Goal: Navigation & Orientation: Find specific page/section

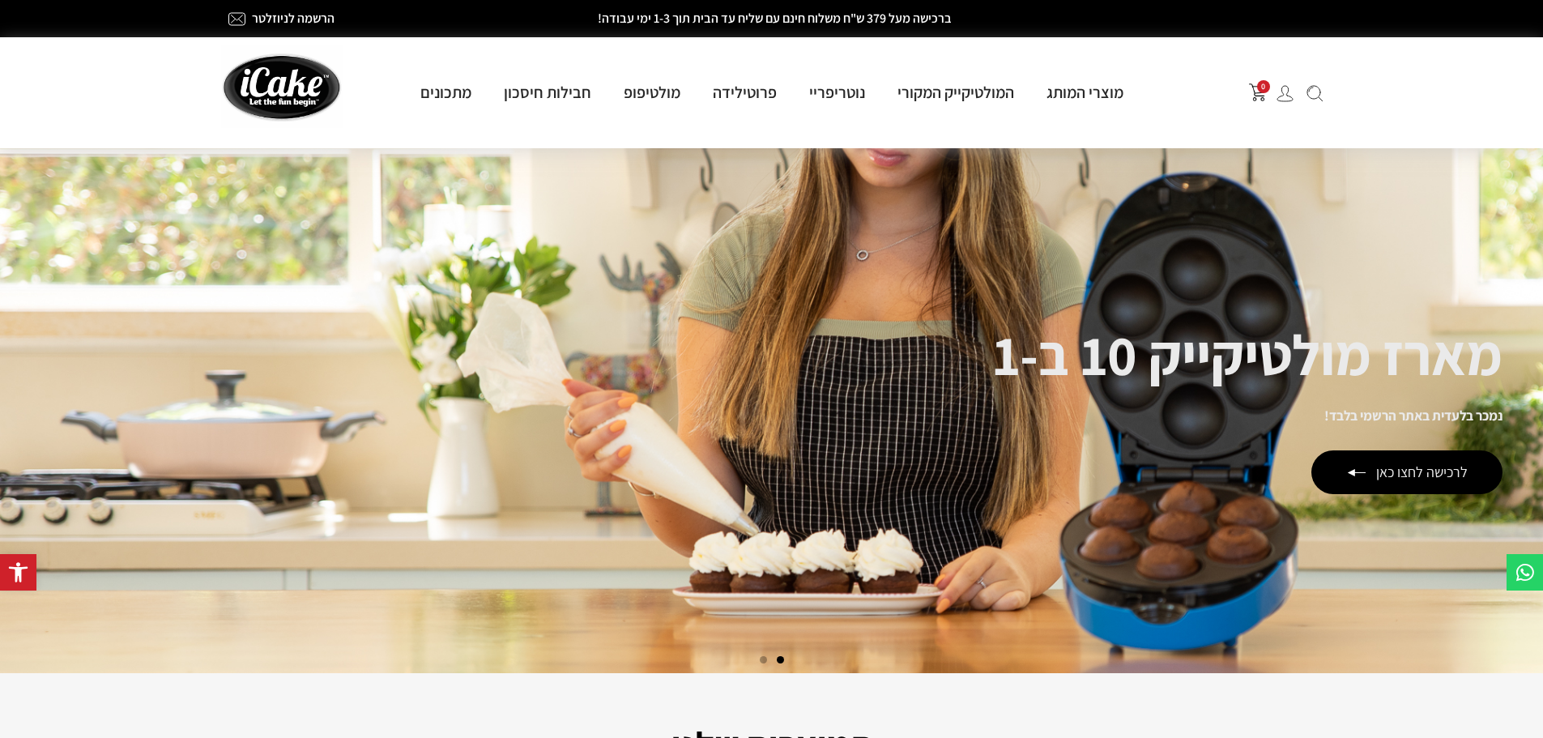
click at [1285, 101] on img at bounding box center [1284, 93] width 17 height 17
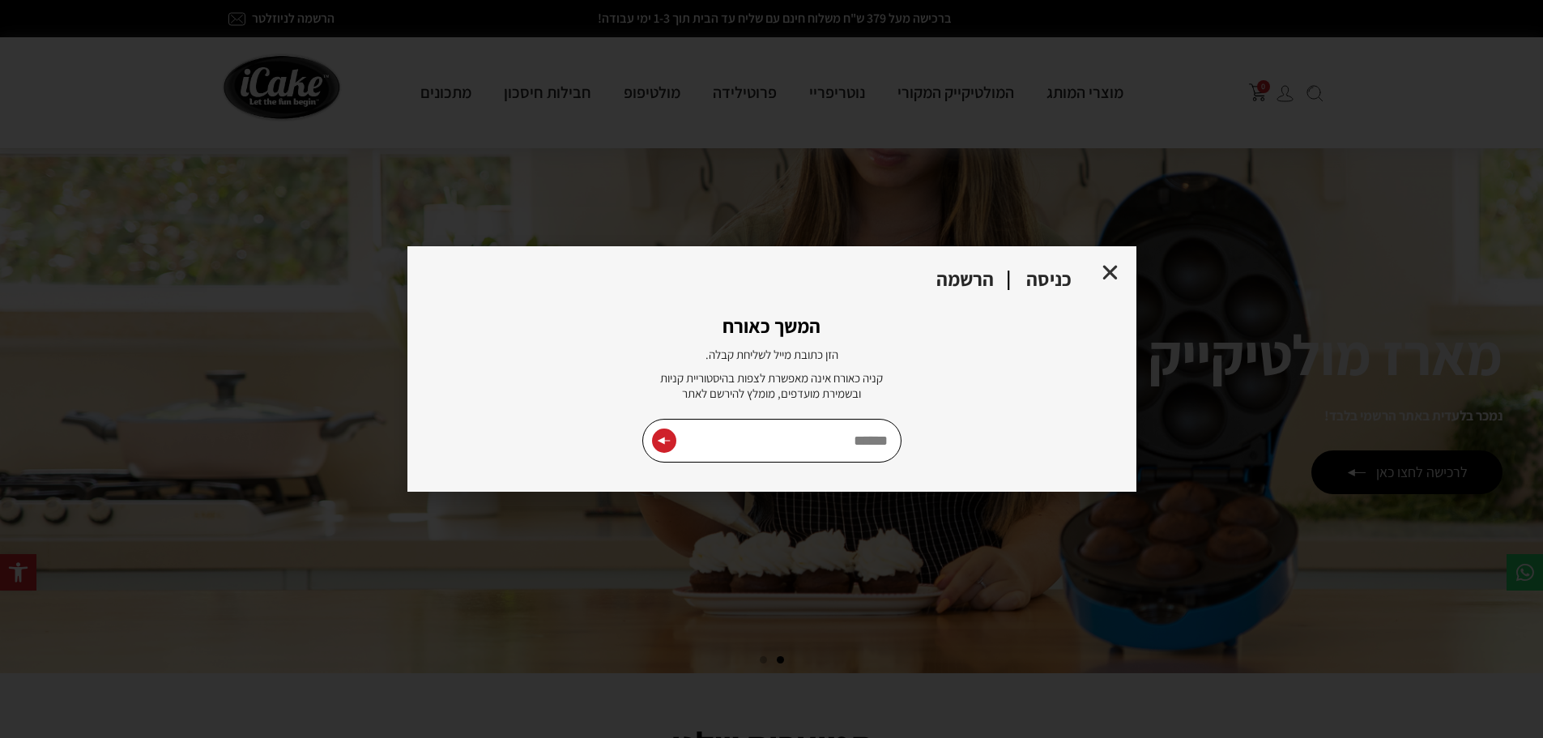
type input "**********"
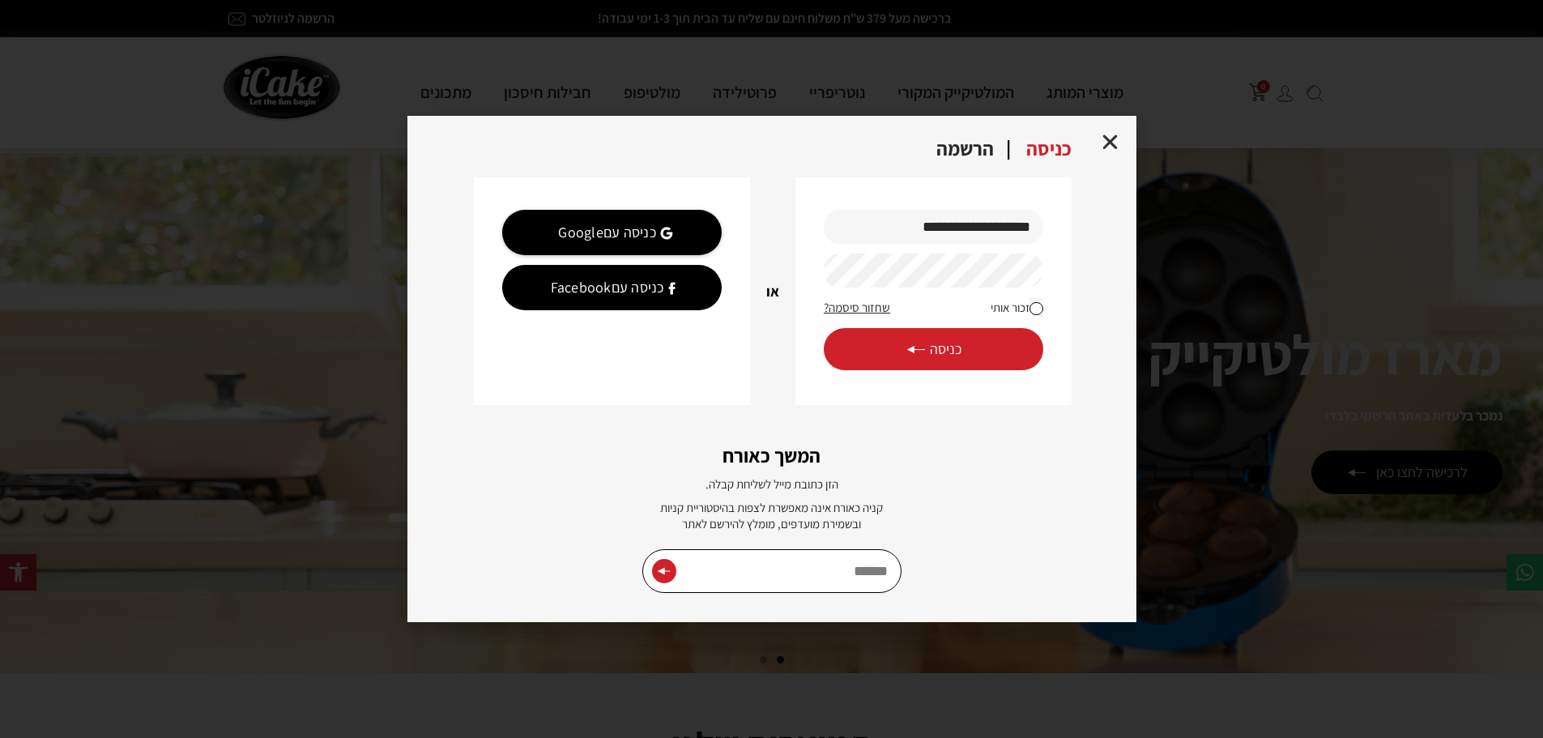
click at [945, 352] on span "כניסה" at bounding box center [933, 349] width 56 height 18
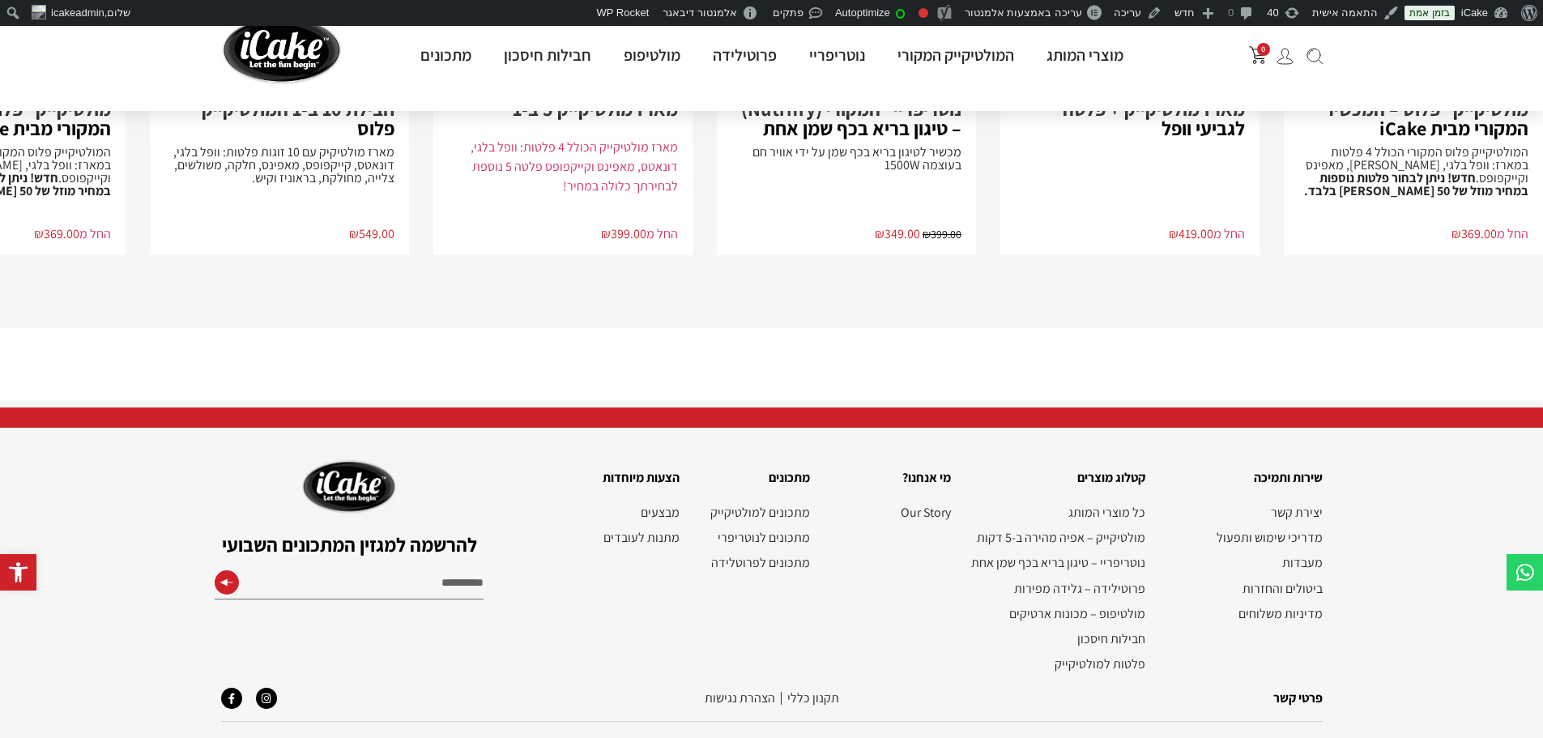
scroll to position [3652, 0]
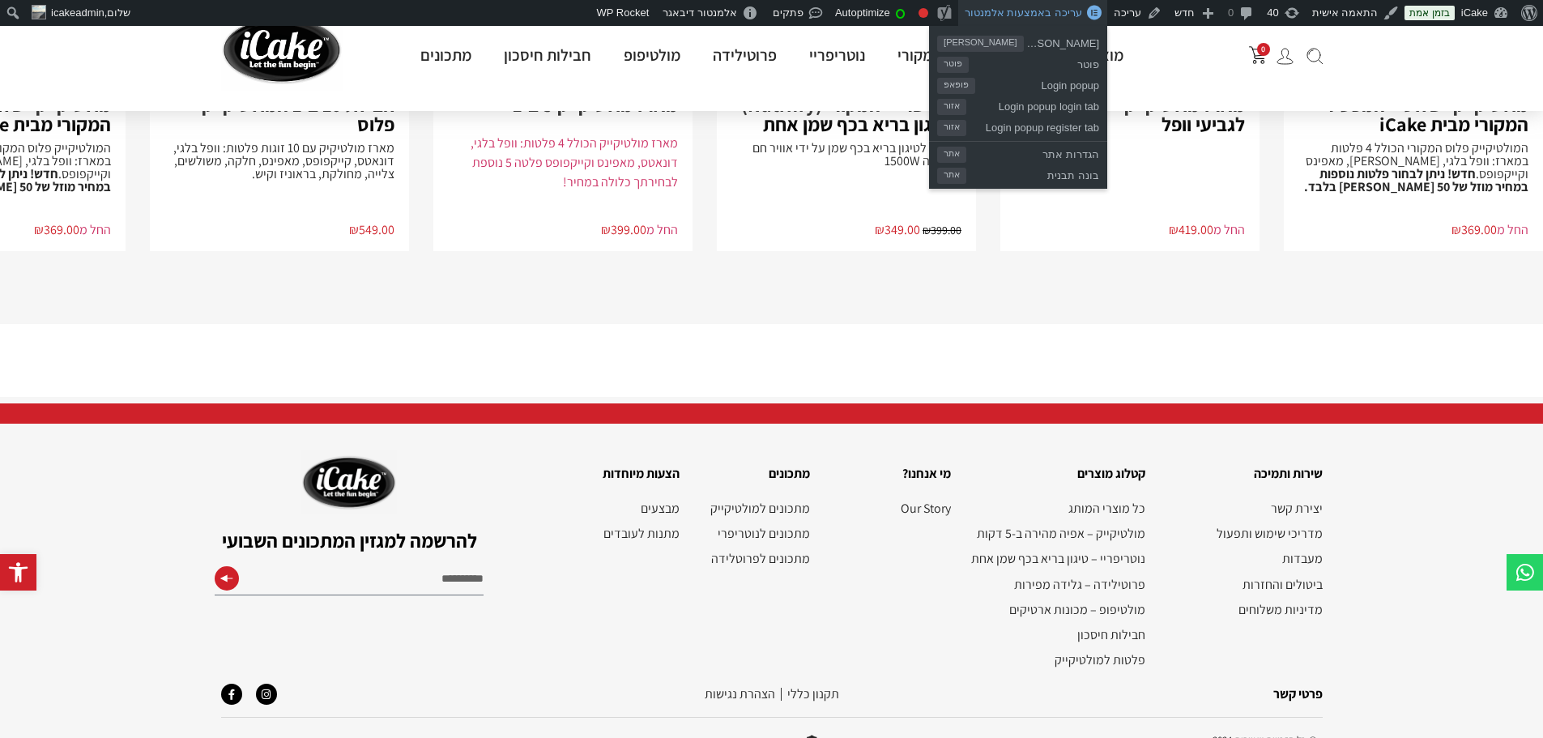
click at [1052, 12] on span "עריכה באמצעות אלמנטור" at bounding box center [1023, 12] width 117 height 12
click at [969, 66] on span "פוטר" at bounding box center [953, 65] width 32 height 16
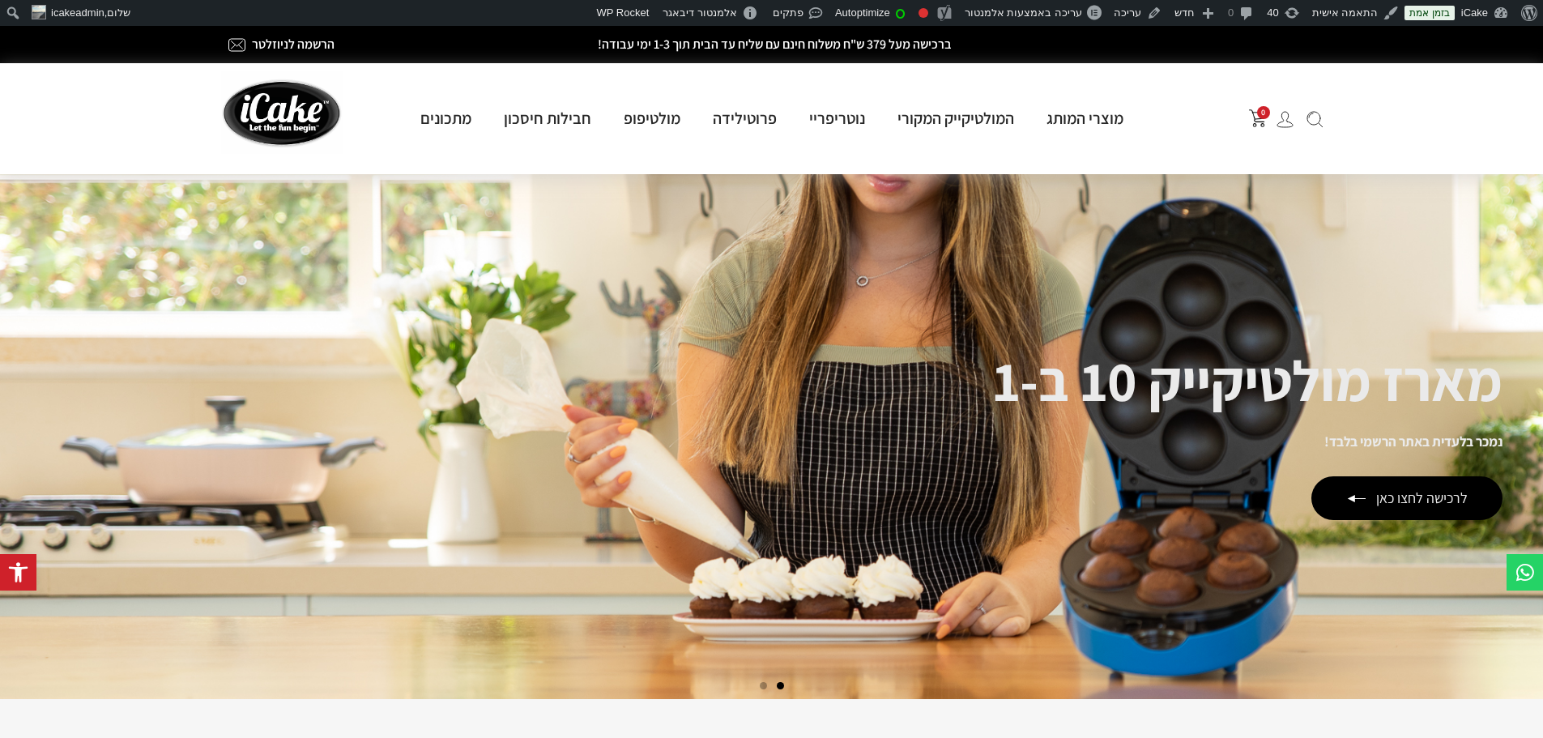
click at [765, 685] on span "Go to slide 2" at bounding box center [763, 685] width 7 height 7
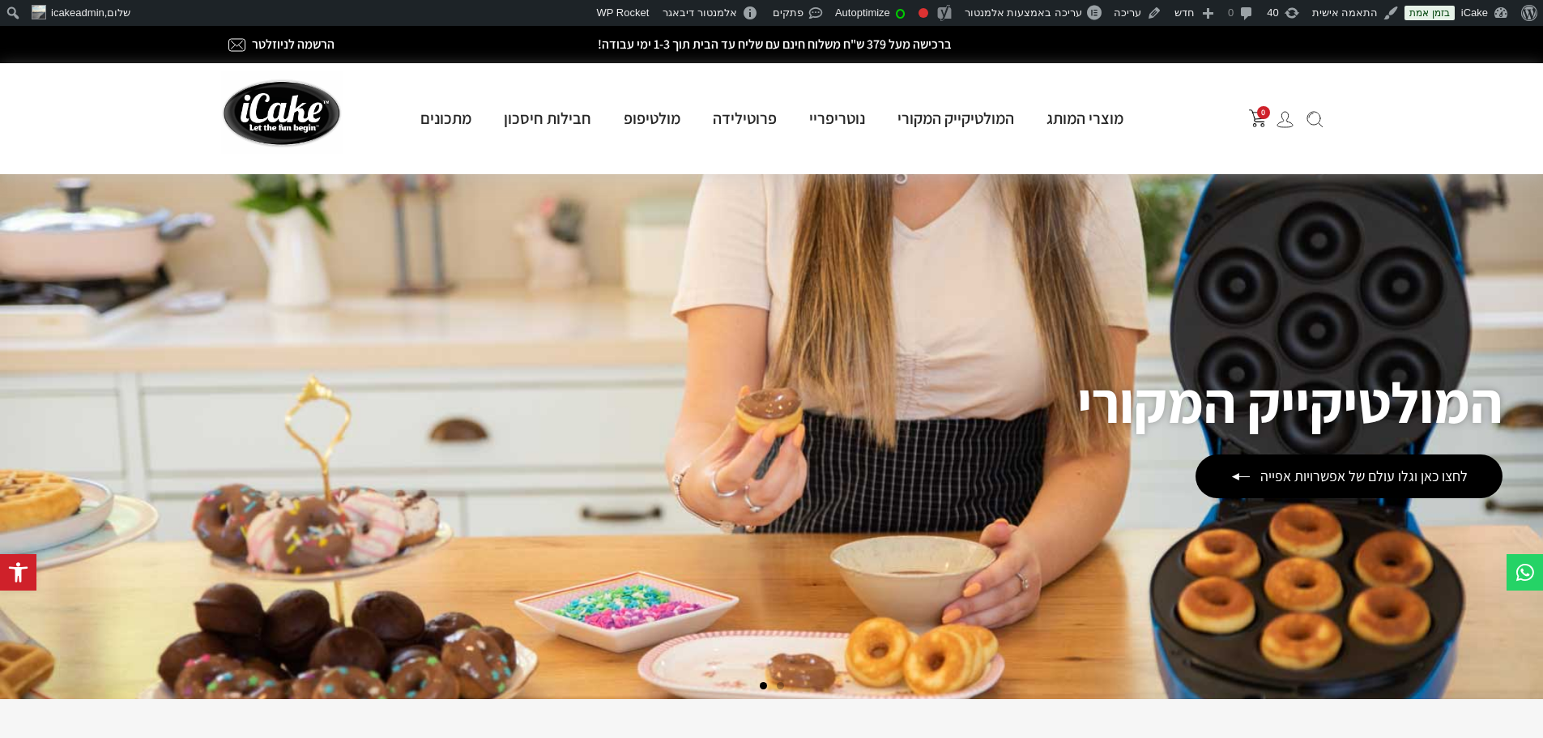
click at [780, 685] on span "Go to slide 1" at bounding box center [780, 685] width 7 height 7
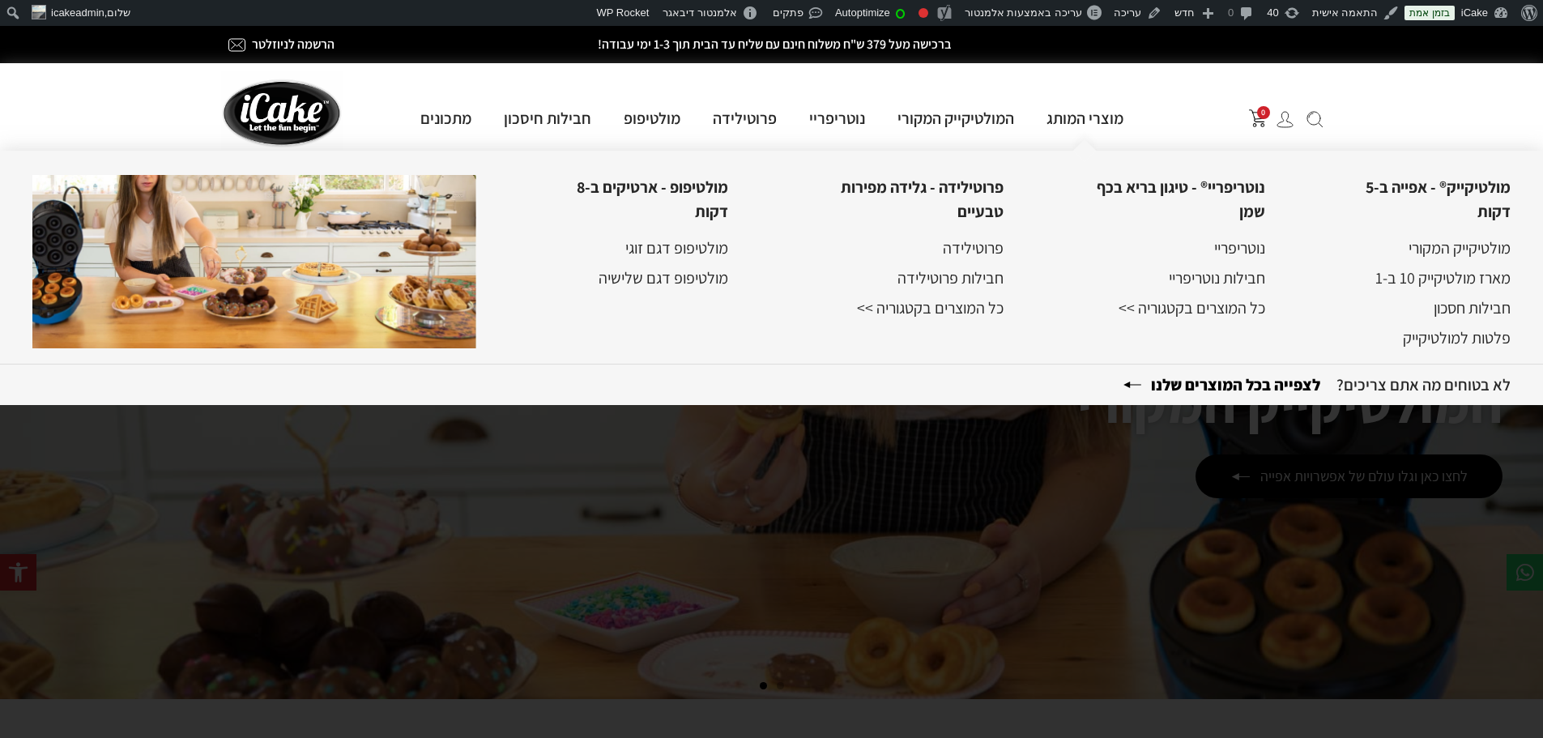
click at [1241, 385] on b "לצפייה בכל המוצרים שלנו" at bounding box center [1230, 384] width 214 height 21
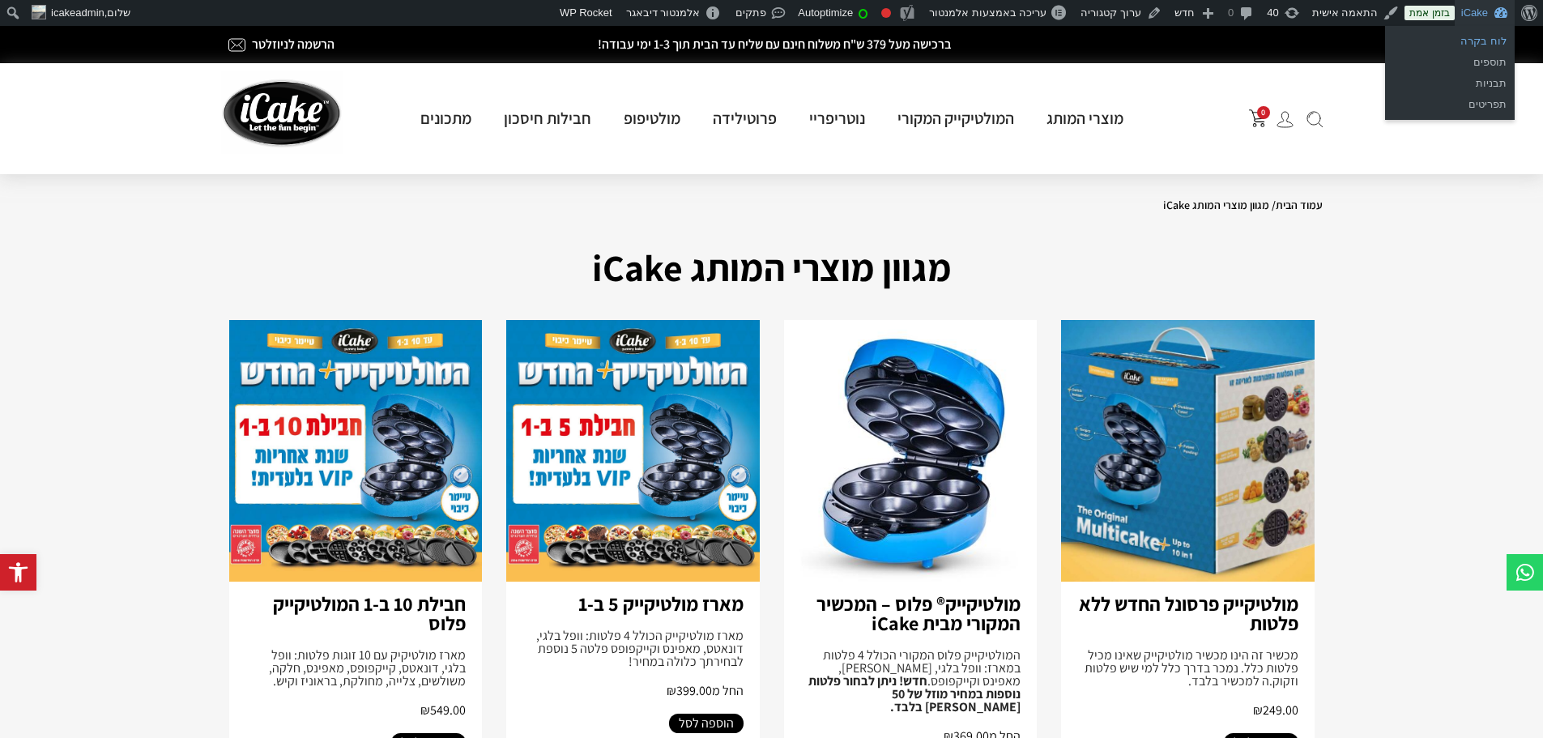
click at [1483, 36] on link "לוח בקרה" at bounding box center [1450, 41] width 130 height 21
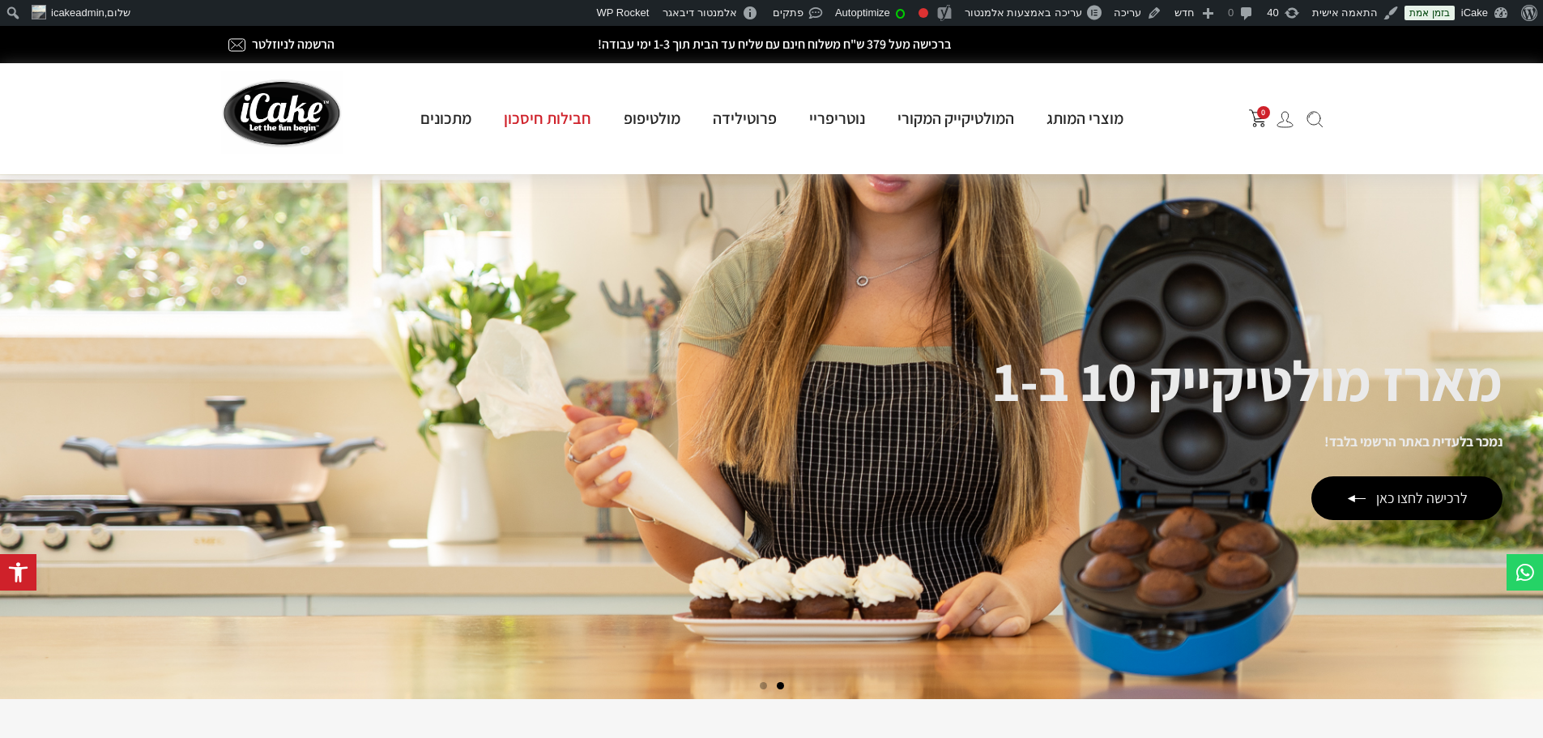
click at [553, 108] on link "חבילות חיסכון" at bounding box center [548, 118] width 120 height 21
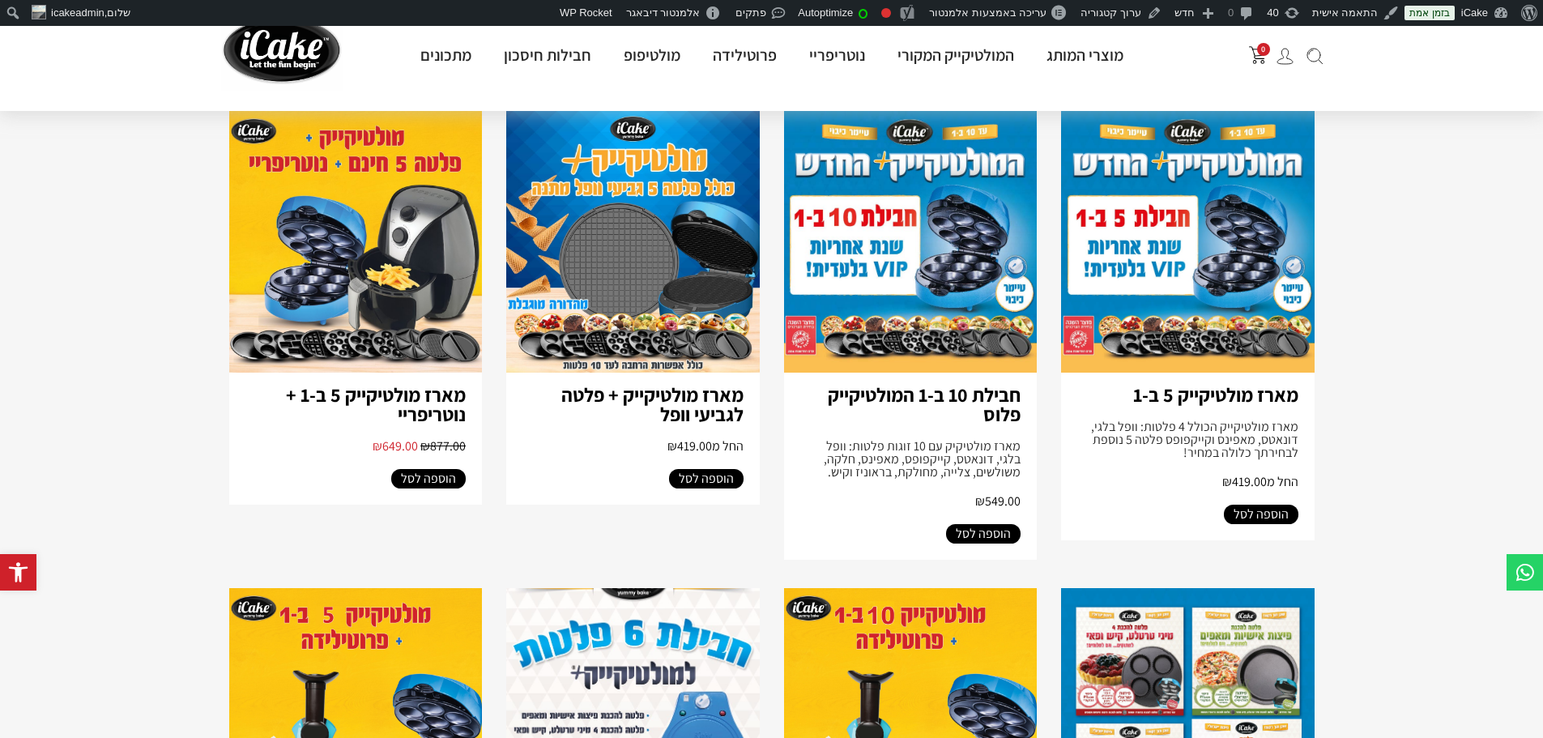
scroll to position [243, 0]
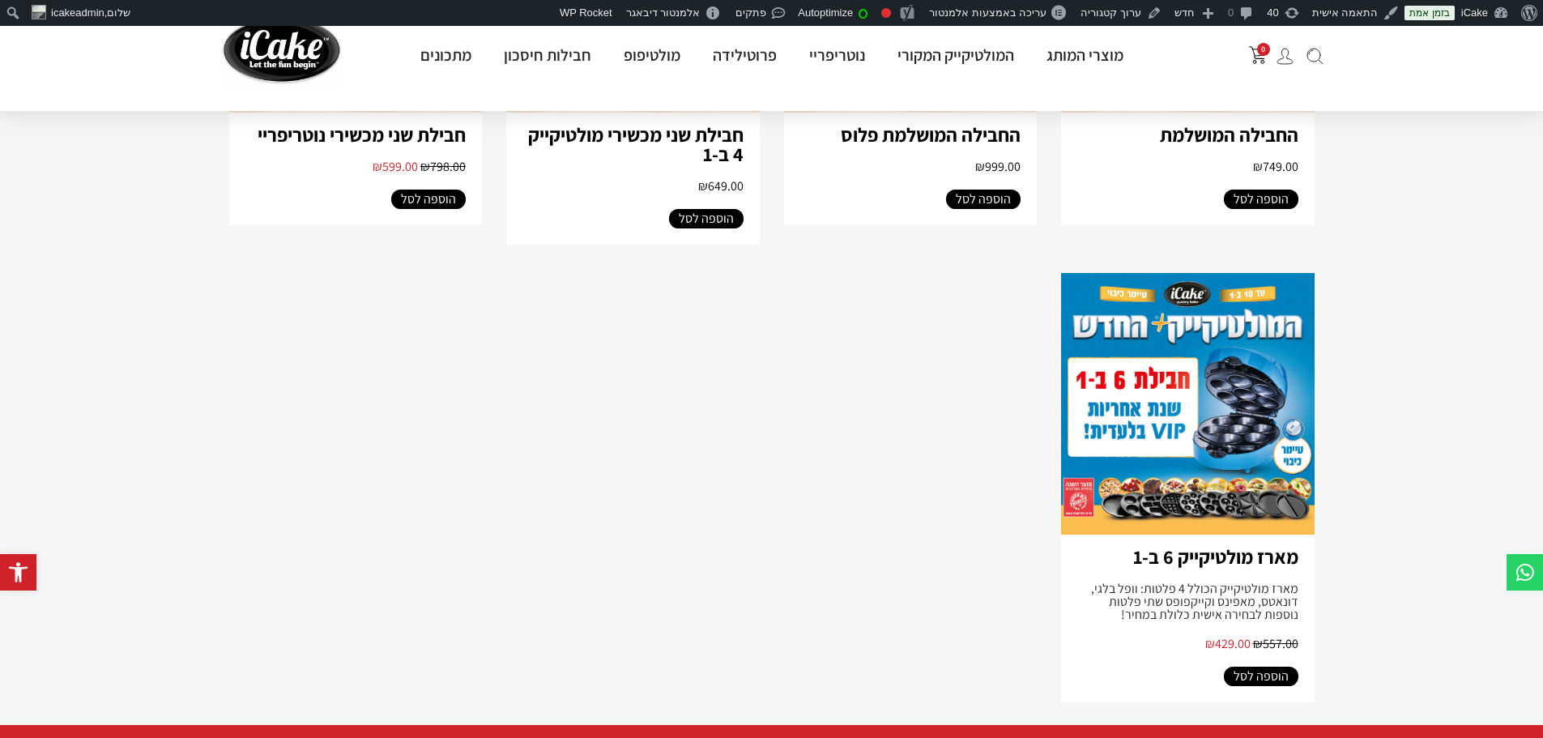
scroll to position [1535, 0]
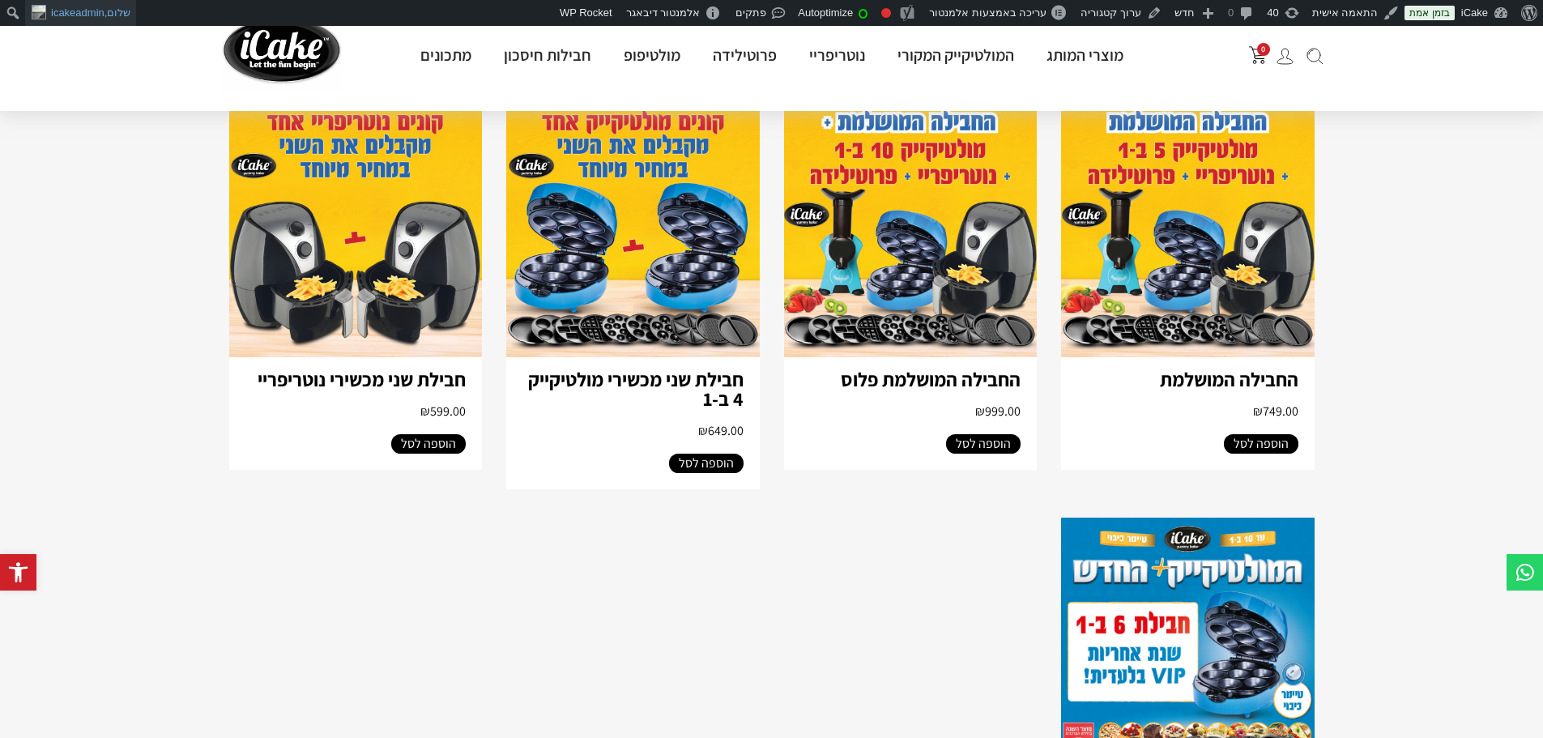
scroll to position [1373, 0]
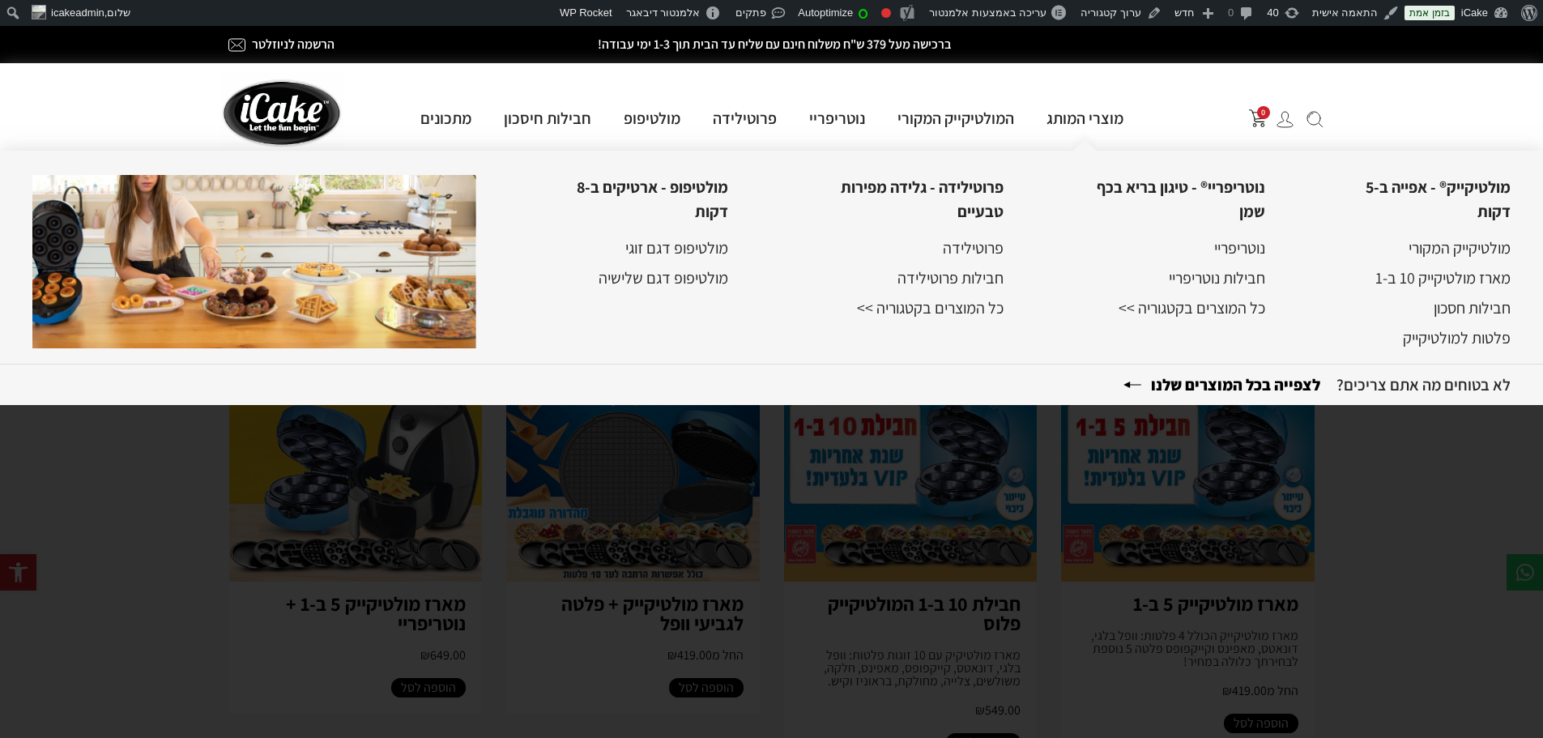
click at [1246, 377] on b "לצפייה בכל המוצרים שלנו" at bounding box center [1230, 384] width 214 height 21
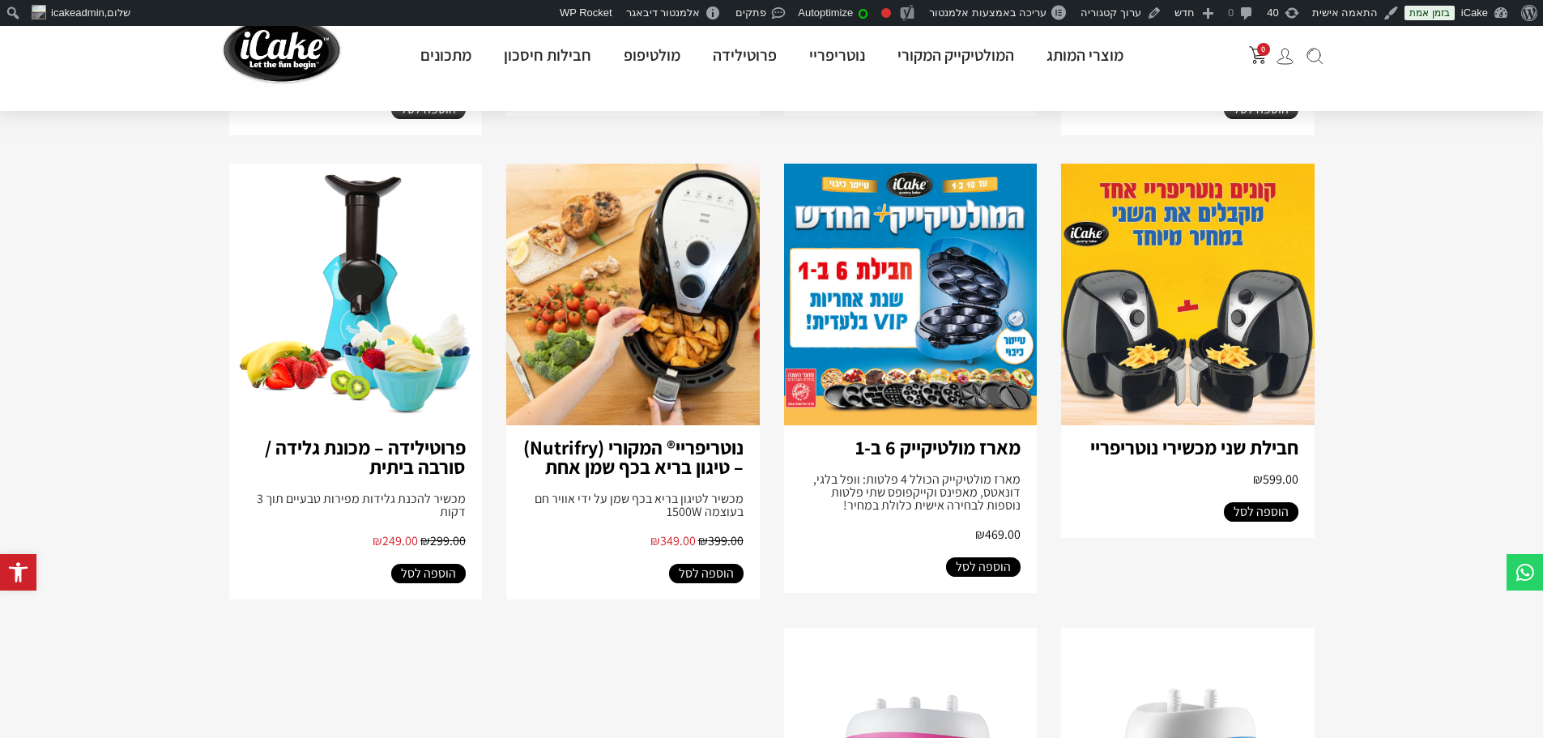
scroll to position [1539, 0]
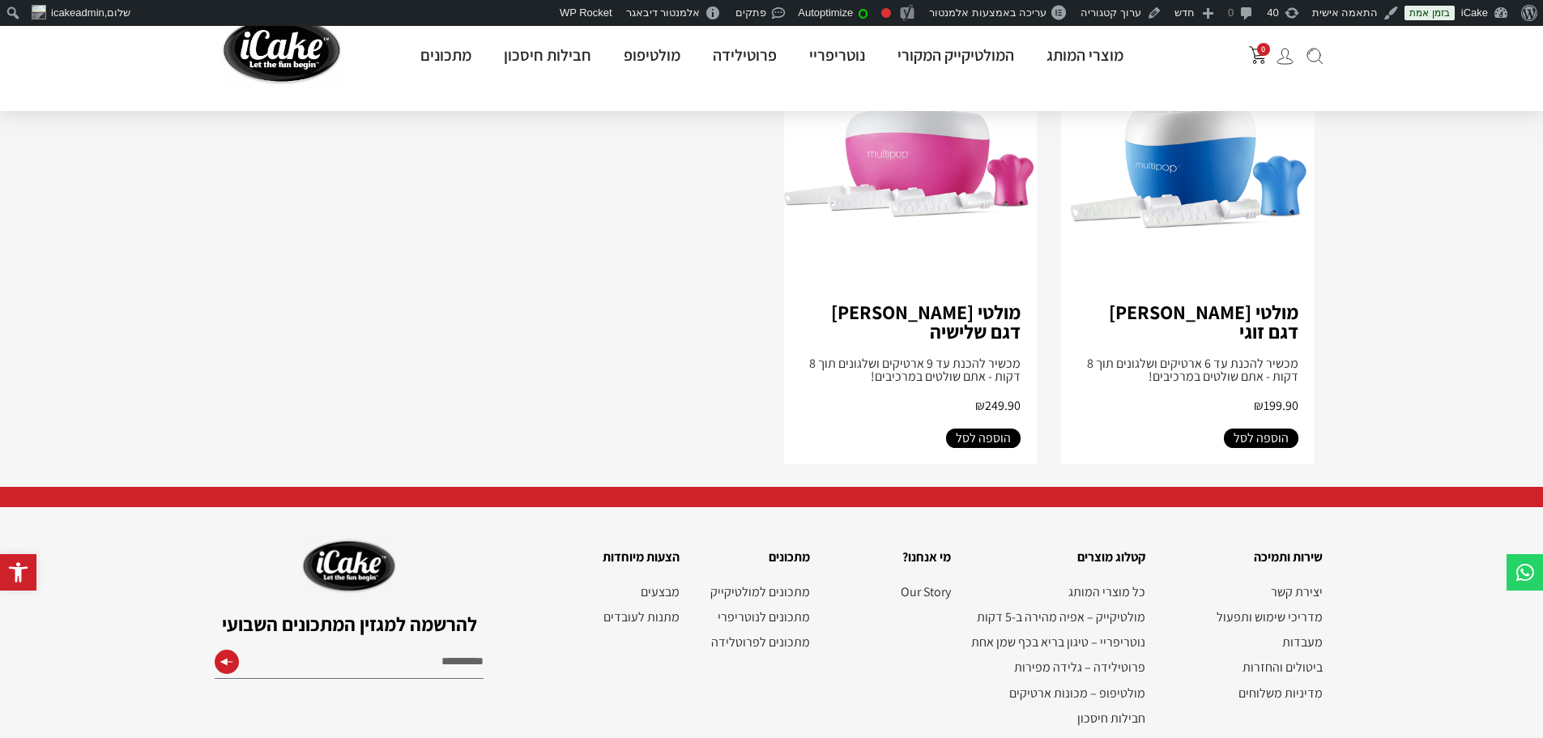
scroll to position [2236, 0]
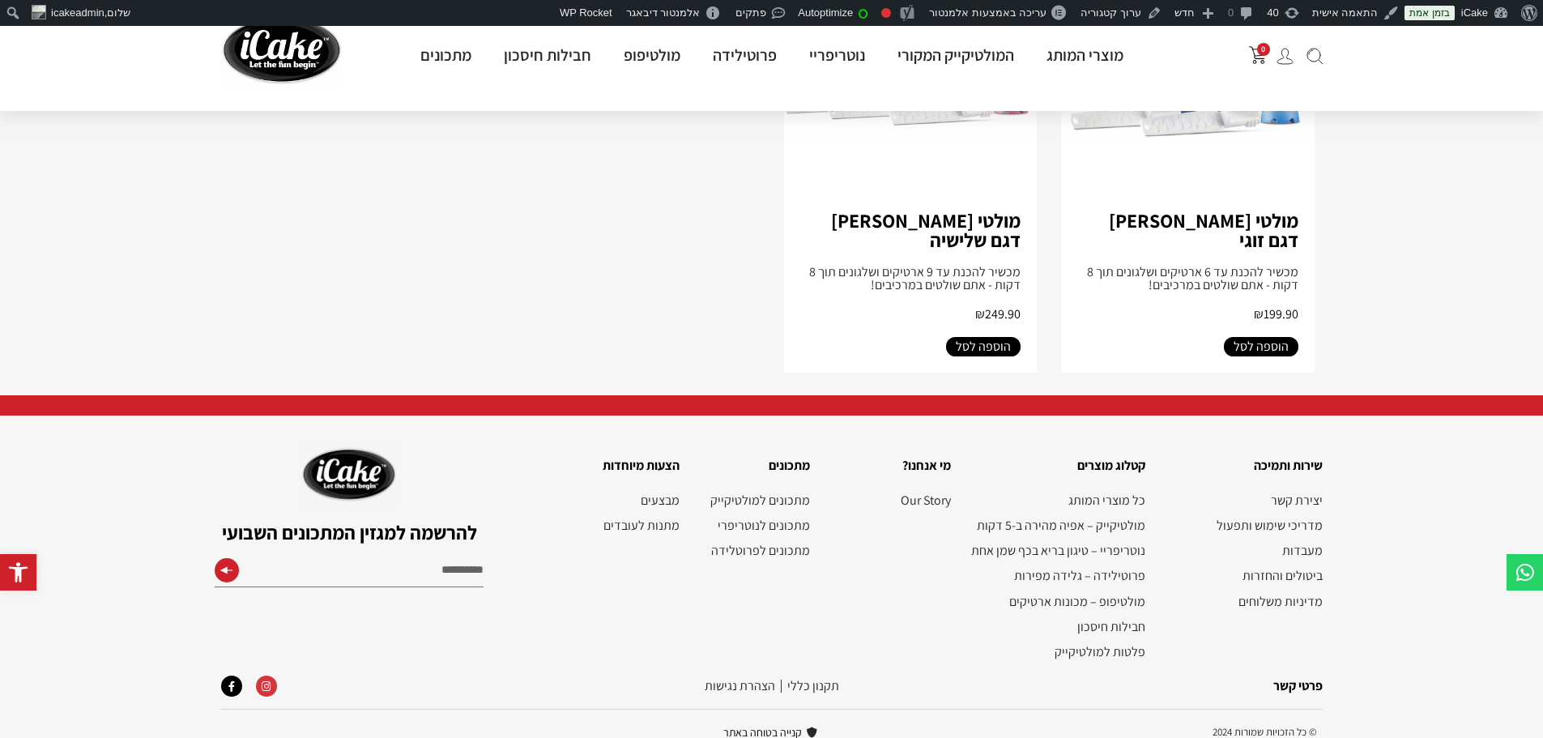
click at [265, 681] on icon at bounding box center [266, 686] width 11 height 11
